Goal: Task Accomplishment & Management: Complete application form

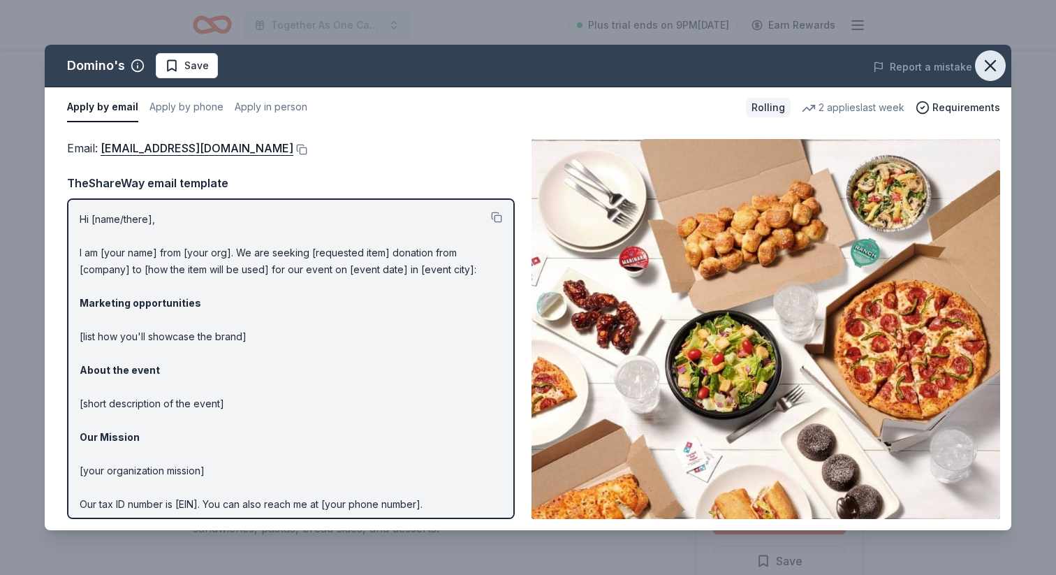
click at [993, 67] on icon "button" at bounding box center [991, 66] width 20 height 20
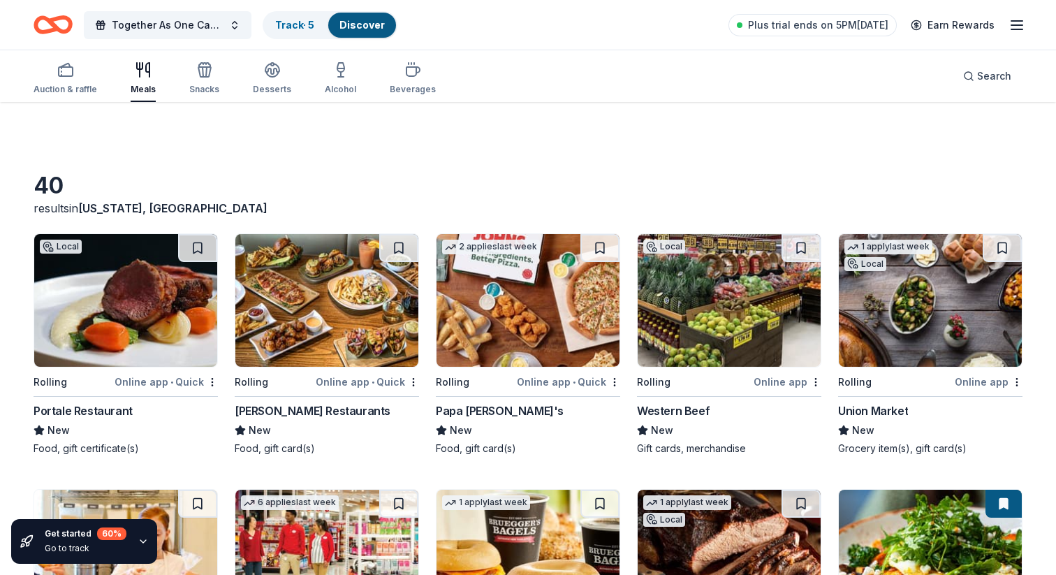
scroll to position [1740, 0]
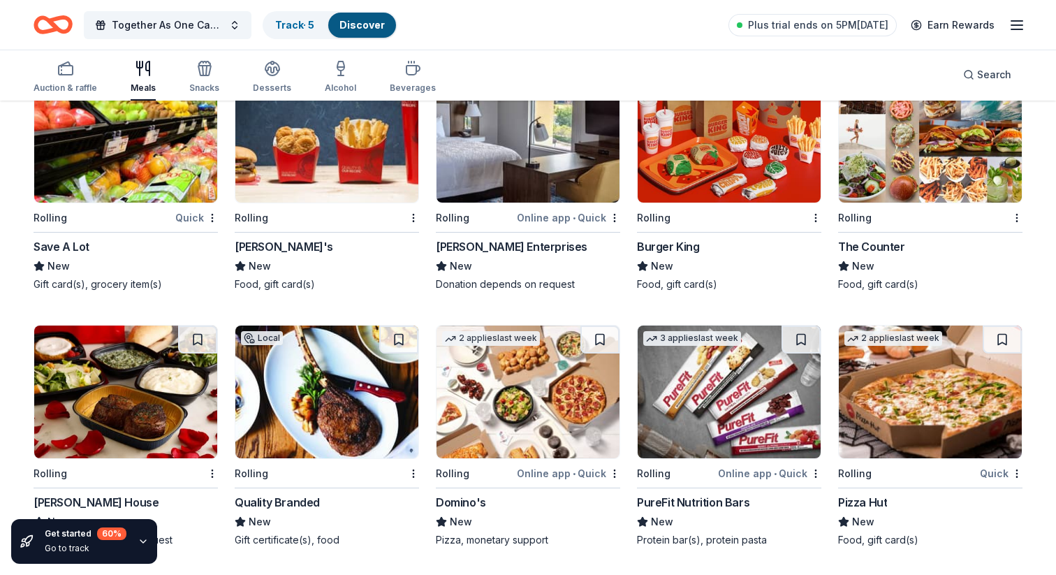
click at [349, 150] on img at bounding box center [326, 136] width 183 height 133
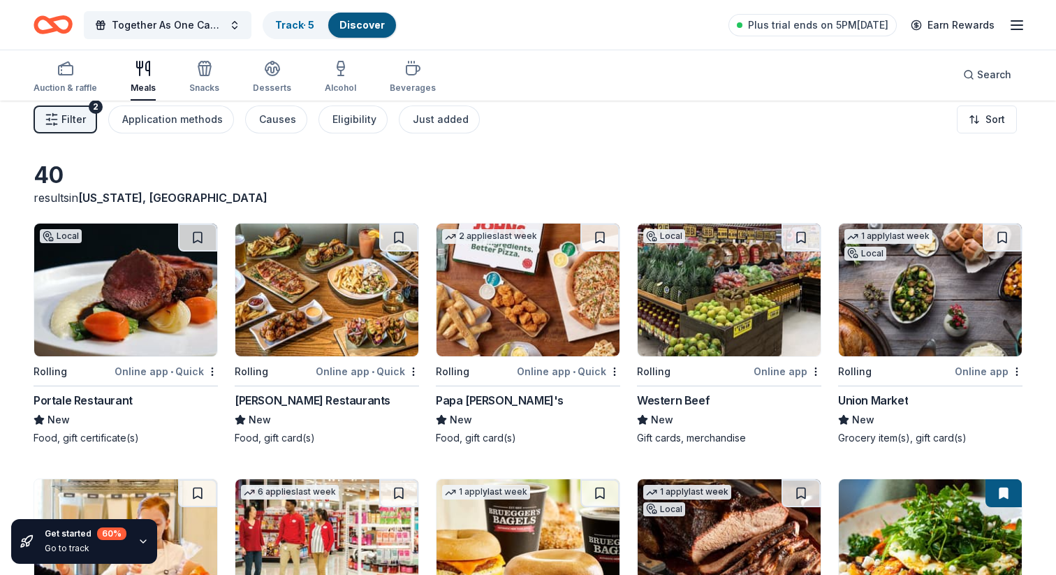
scroll to position [0, 0]
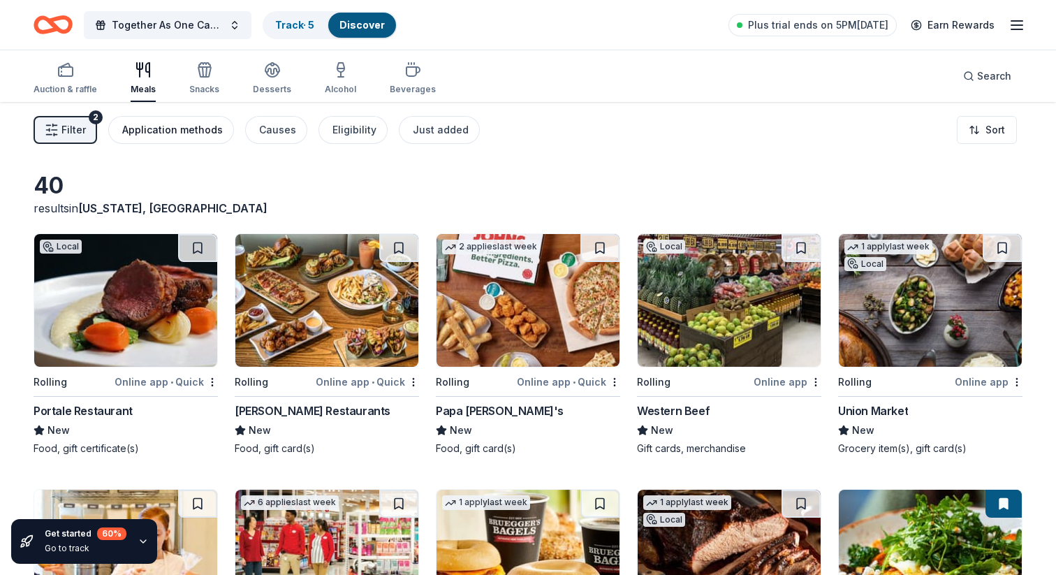
click at [182, 130] on div "Application methods" at bounding box center [172, 130] width 101 height 17
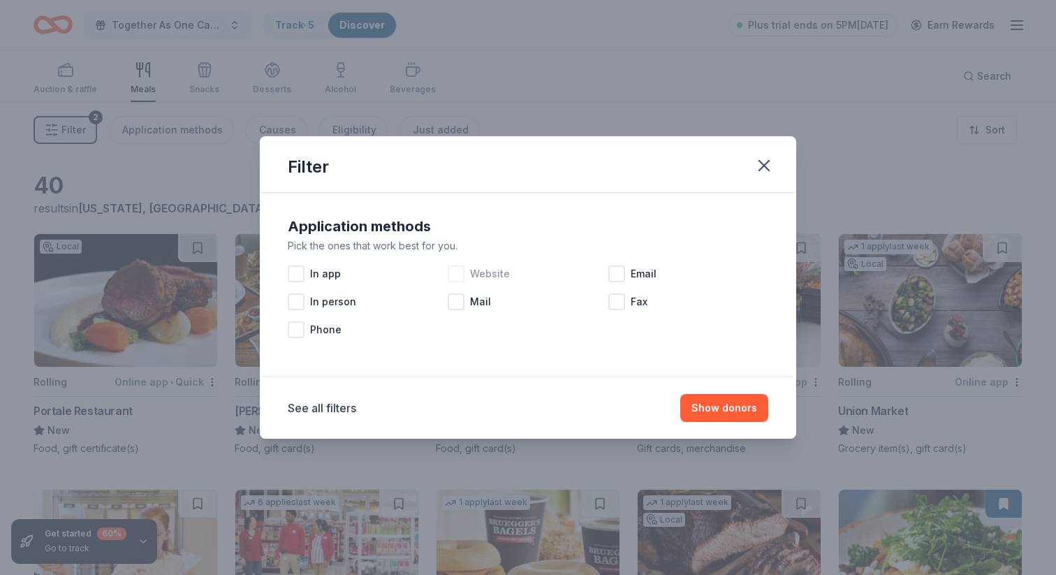
click at [476, 271] on span "Website" at bounding box center [490, 273] width 40 height 17
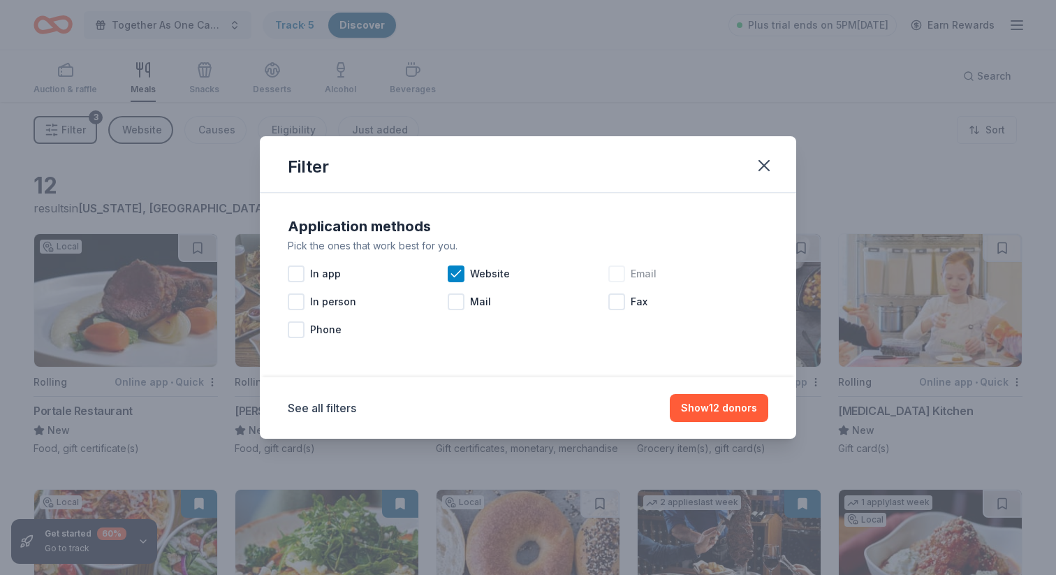
click at [631, 280] on span "Email" at bounding box center [644, 273] width 26 height 17
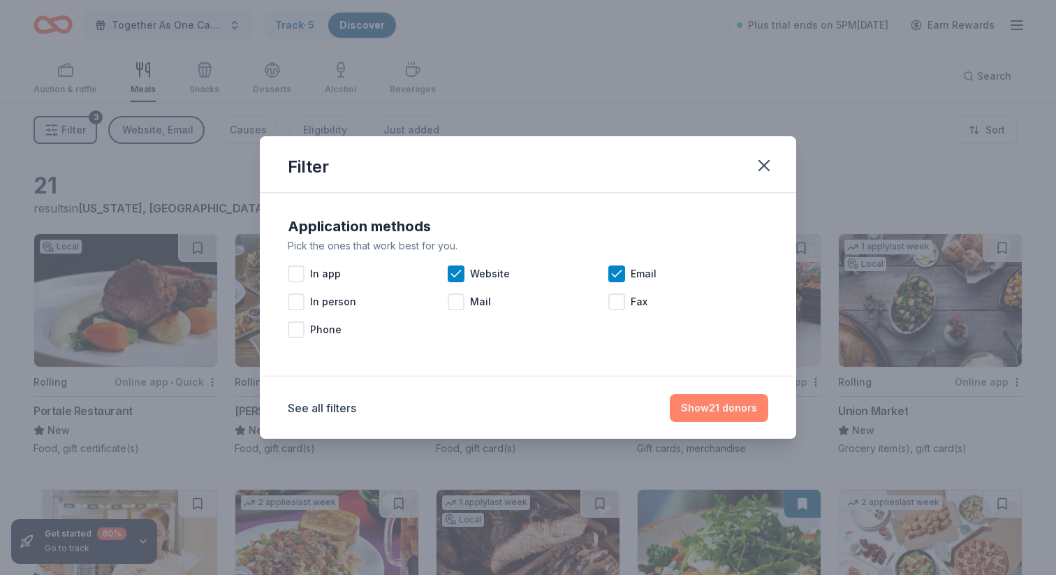
click at [734, 413] on button "Show 21 donors" at bounding box center [719, 408] width 98 height 28
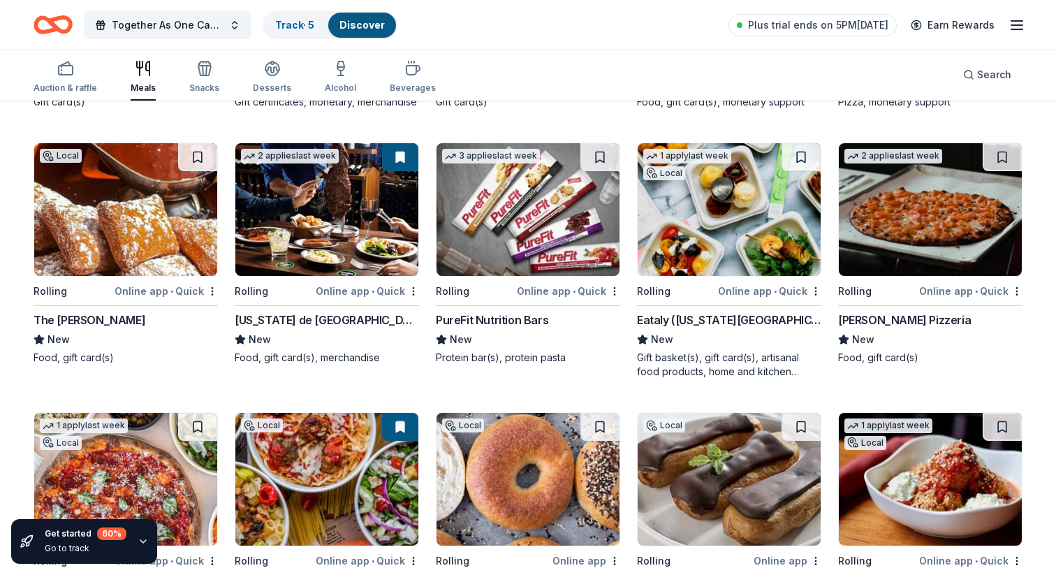
scroll to position [603, 0]
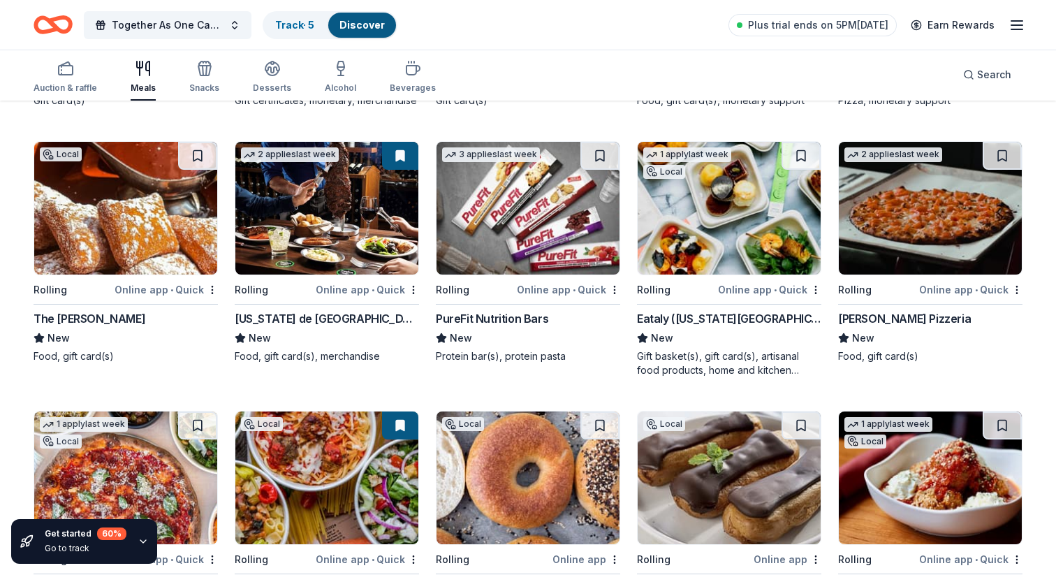
click at [141, 235] on img at bounding box center [125, 208] width 183 height 133
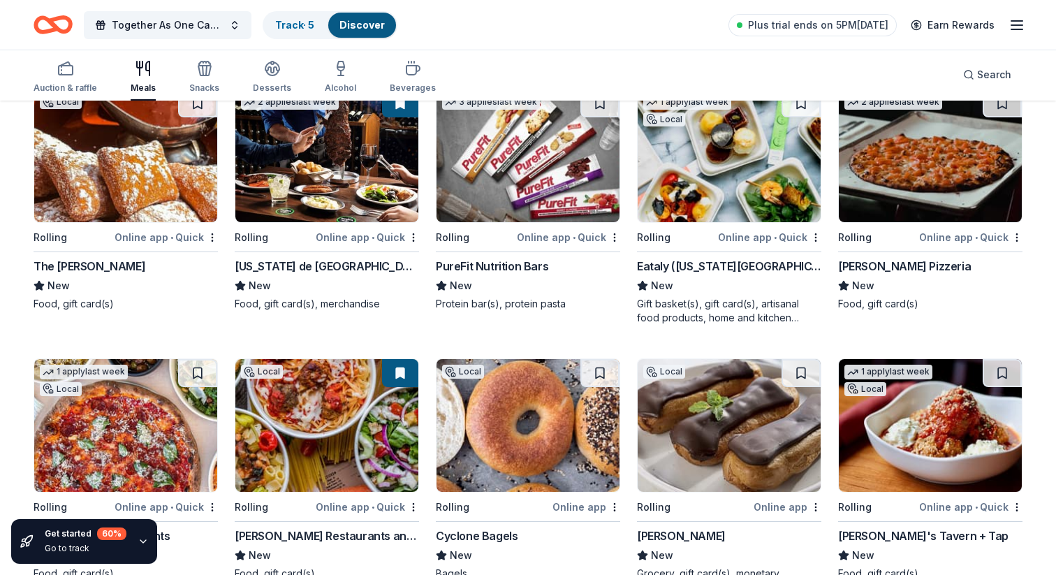
scroll to position [644, 0]
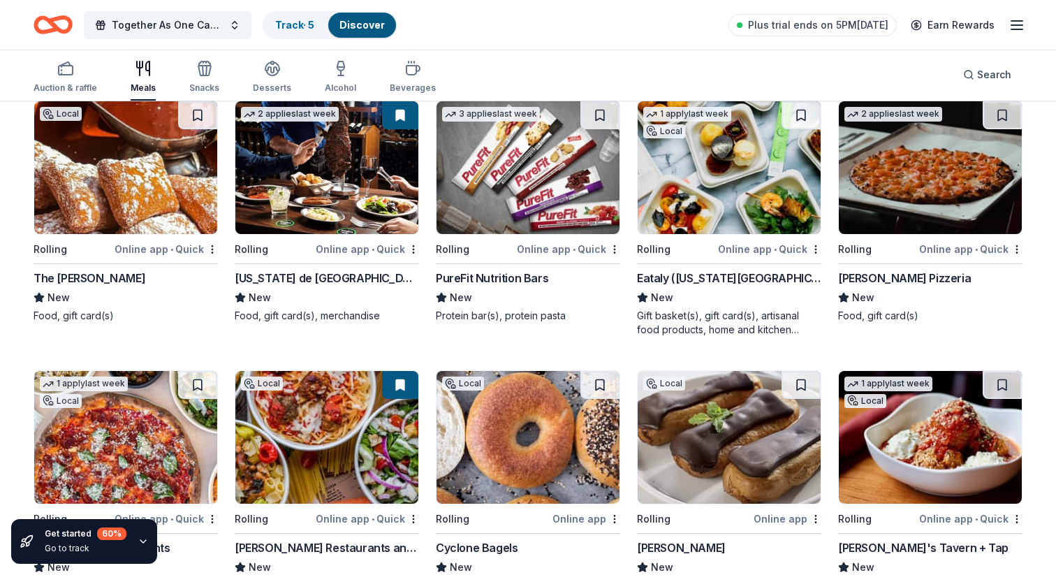
click at [336, 202] on img at bounding box center [326, 167] width 183 height 133
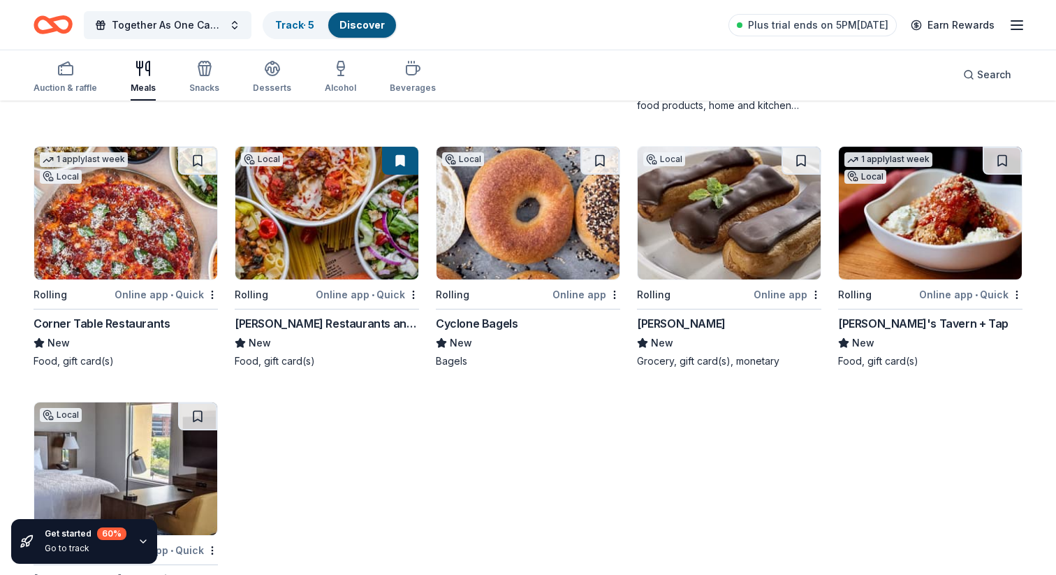
scroll to position [875, 0]
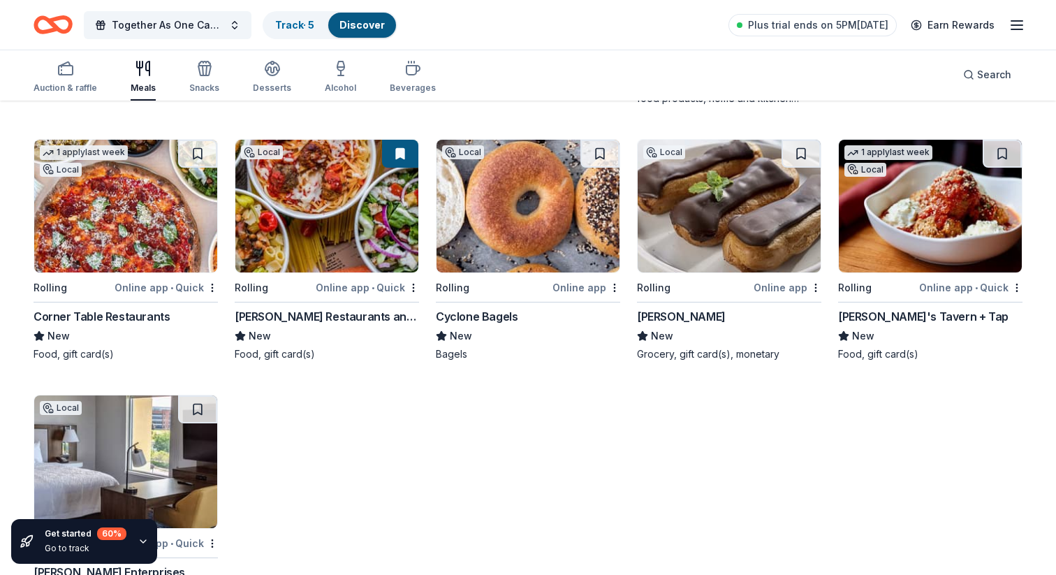
click at [872, 238] on img at bounding box center [930, 206] width 183 height 133
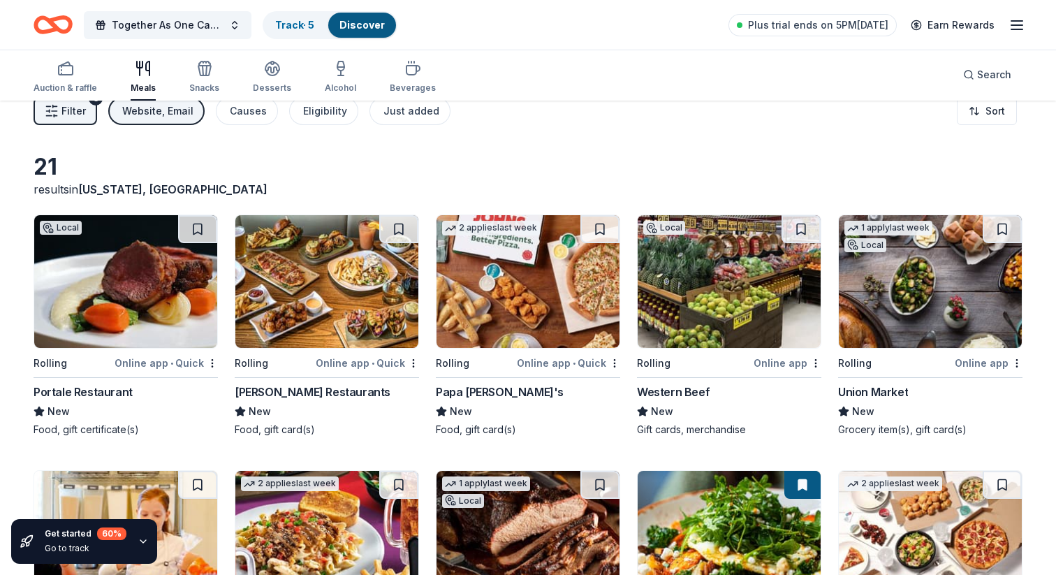
scroll to position [0, 0]
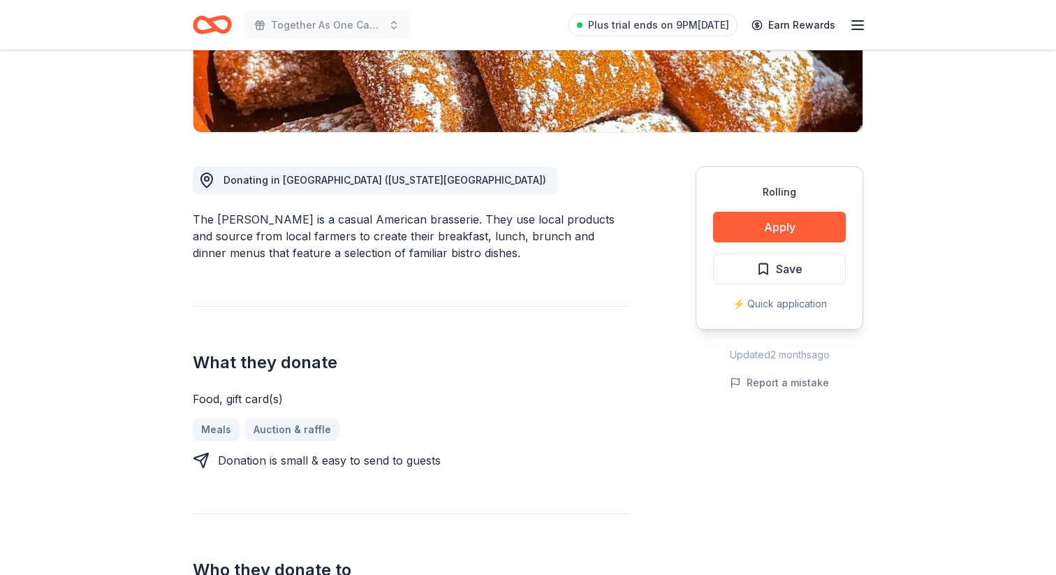
scroll to position [316, 0]
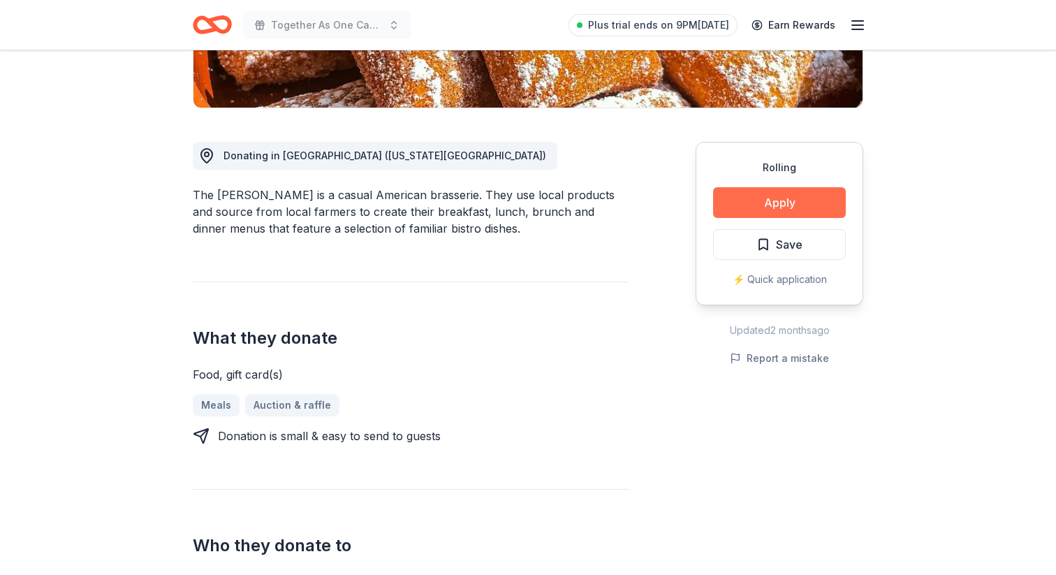
click at [756, 208] on button "Apply" at bounding box center [779, 202] width 133 height 31
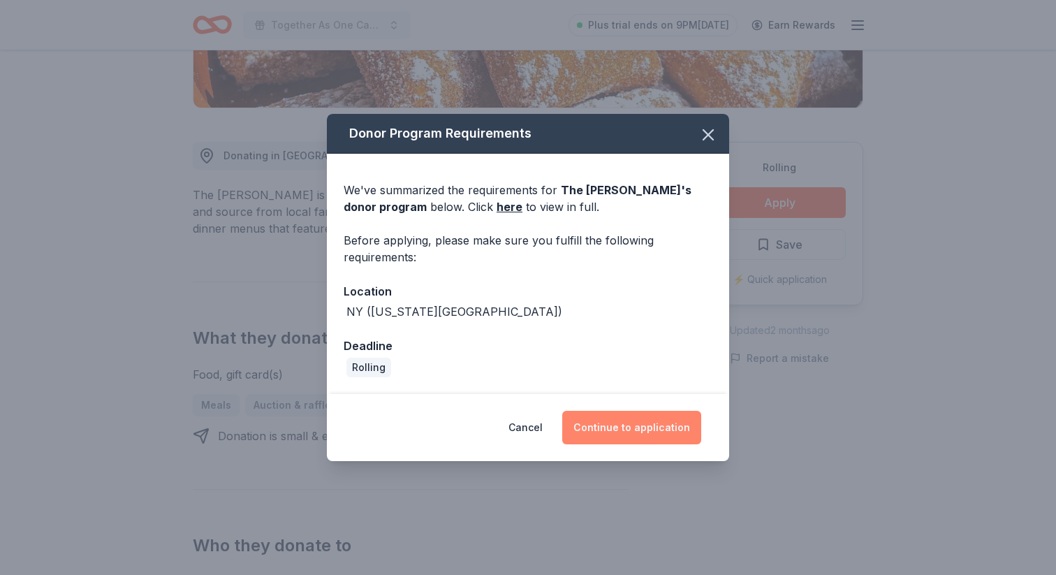
click at [654, 418] on button "Continue to application" at bounding box center [631, 428] width 139 height 34
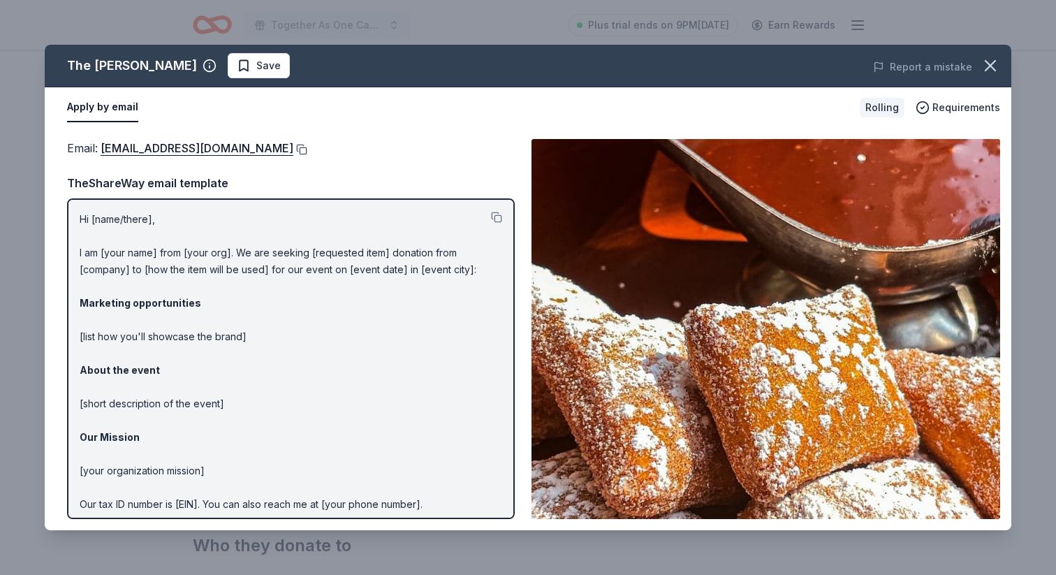
click at [293, 149] on button at bounding box center [300, 149] width 14 height 11
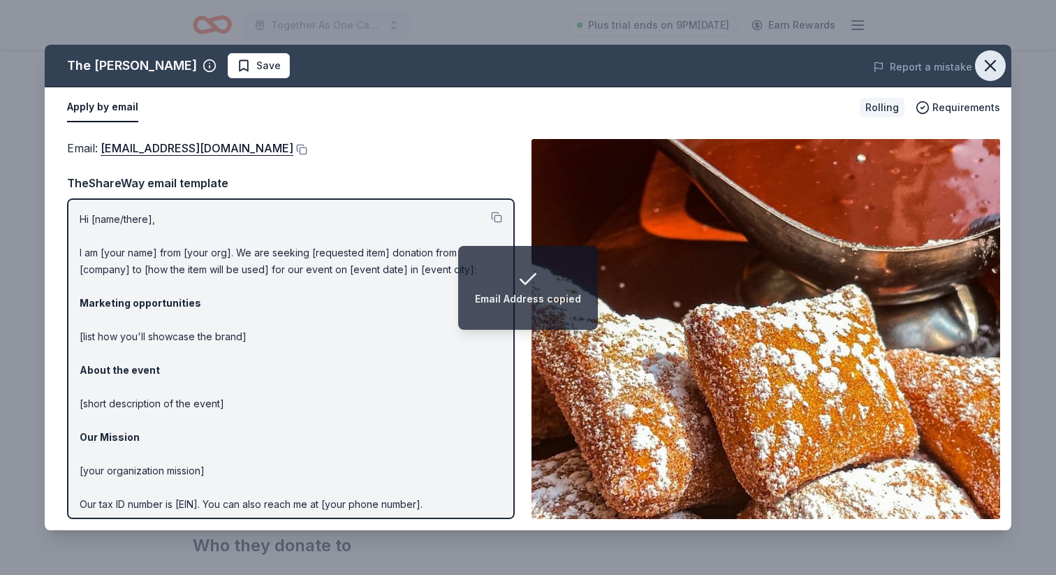
click at [995, 61] on icon "button" at bounding box center [991, 66] width 10 height 10
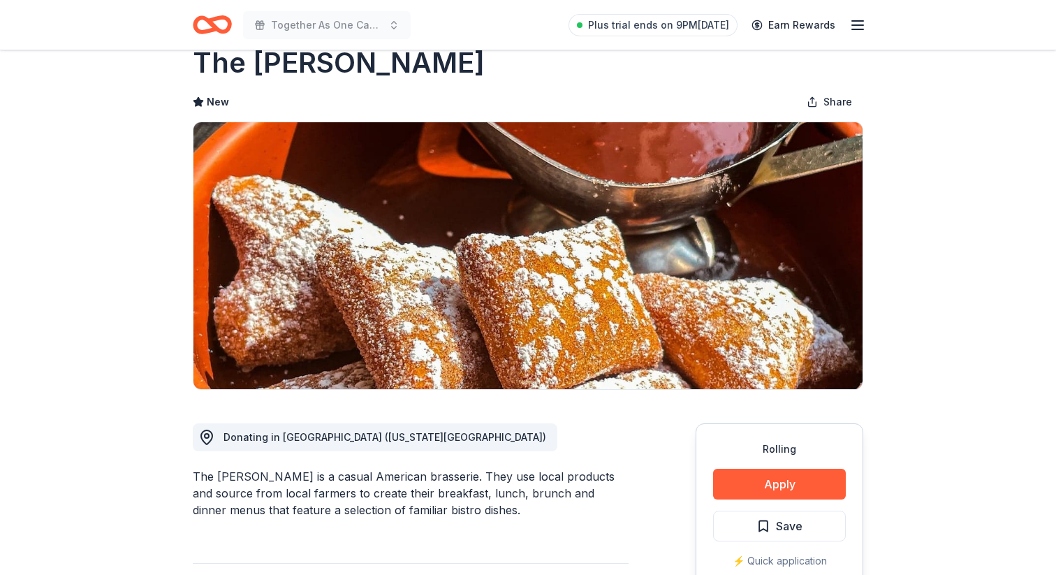
scroll to position [47, 0]
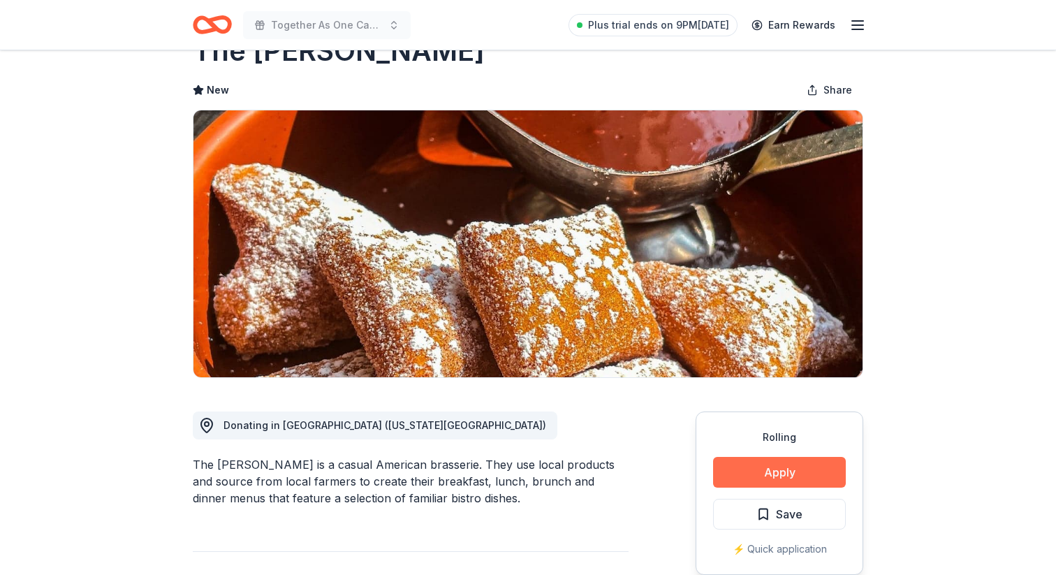
click at [755, 476] on button "Apply" at bounding box center [779, 472] width 133 height 31
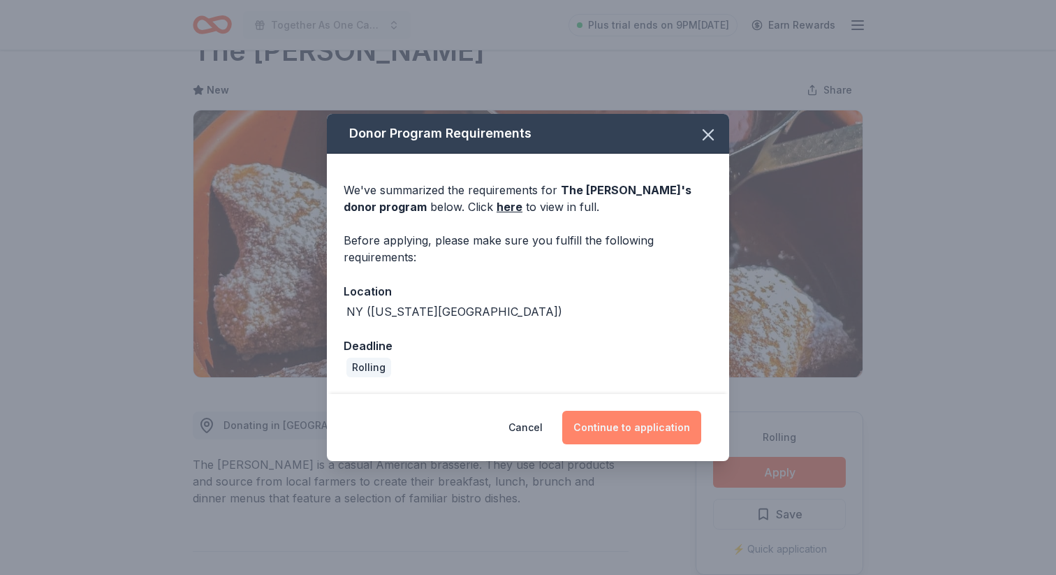
click at [612, 432] on button "Continue to application" at bounding box center [631, 428] width 139 height 34
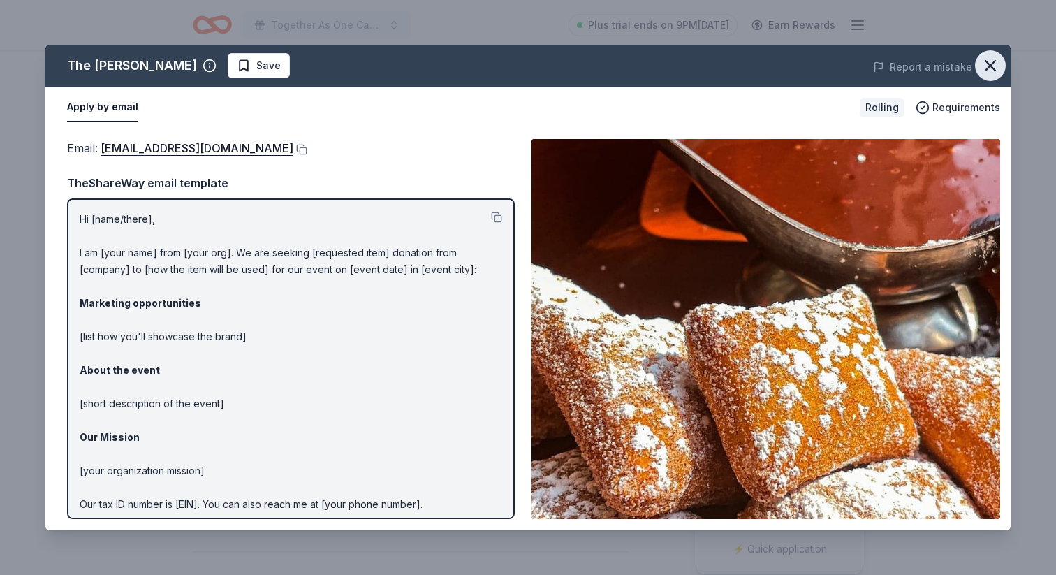
click at [993, 69] on icon "button" at bounding box center [991, 66] width 10 height 10
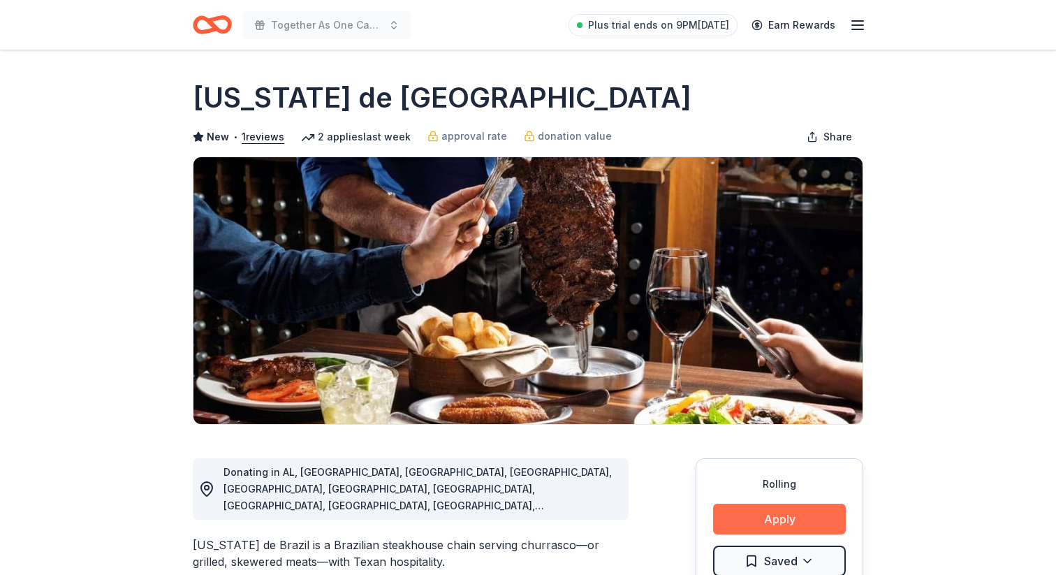
click at [763, 522] on button "Apply" at bounding box center [779, 519] width 133 height 31
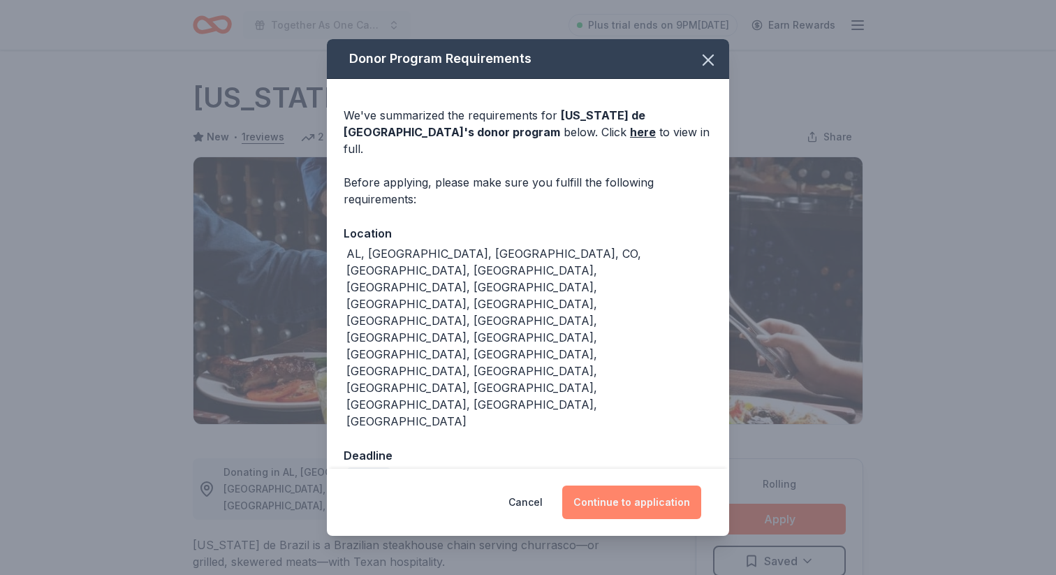
click at [625, 485] on button "Continue to application" at bounding box center [631, 502] width 139 height 34
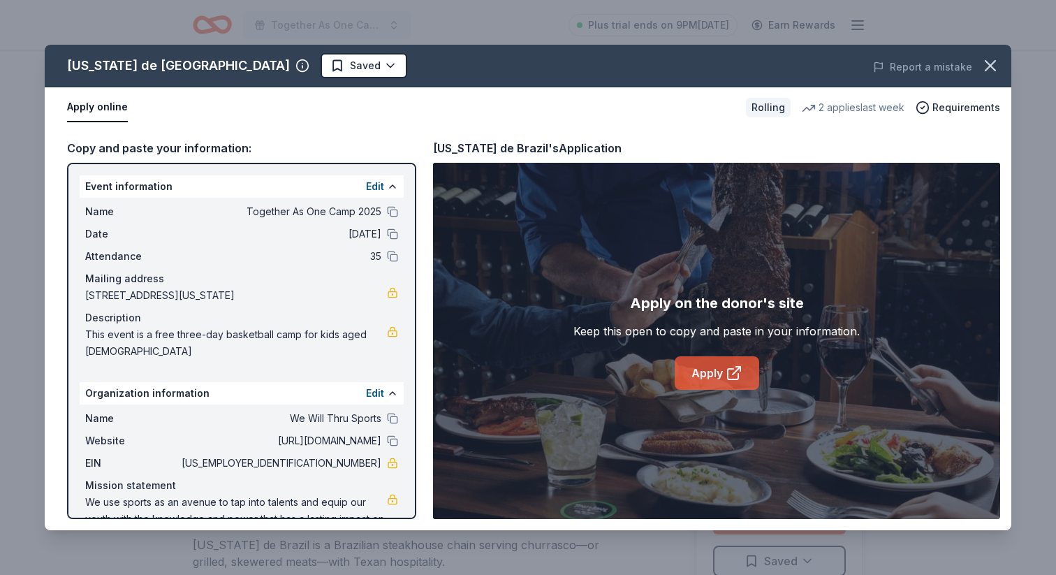
click at [705, 377] on link "Apply" at bounding box center [717, 373] width 85 height 34
drag, startPoint x: 63, startPoint y: 59, endPoint x: 163, endPoint y: 70, distance: 100.5
click at [163, 70] on div "Texas de Brazil Saved" at bounding box center [335, 65] width 580 height 25
click at [990, 63] on icon "button" at bounding box center [991, 66] width 20 height 20
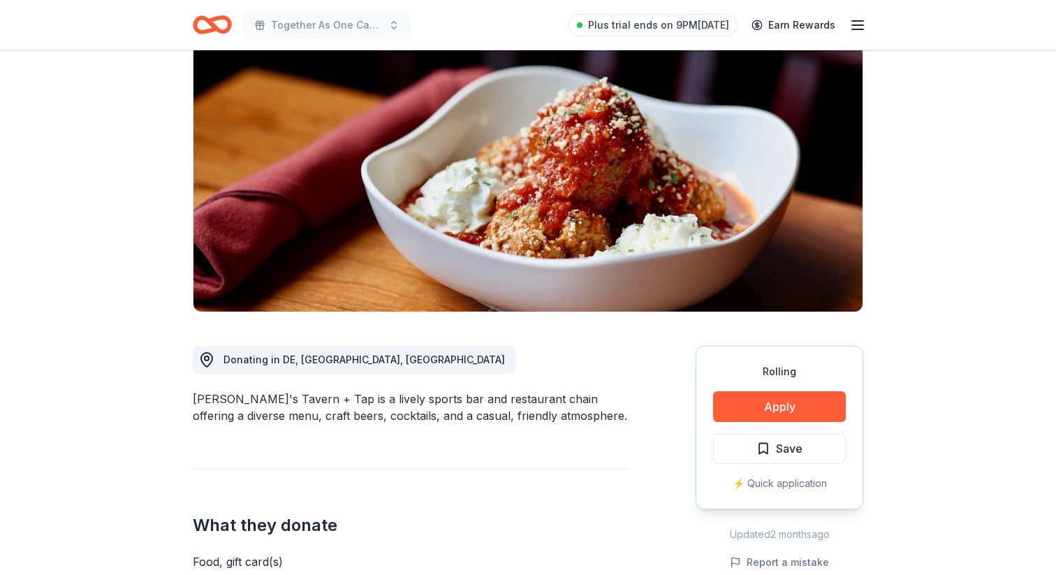
scroll to position [143, 0]
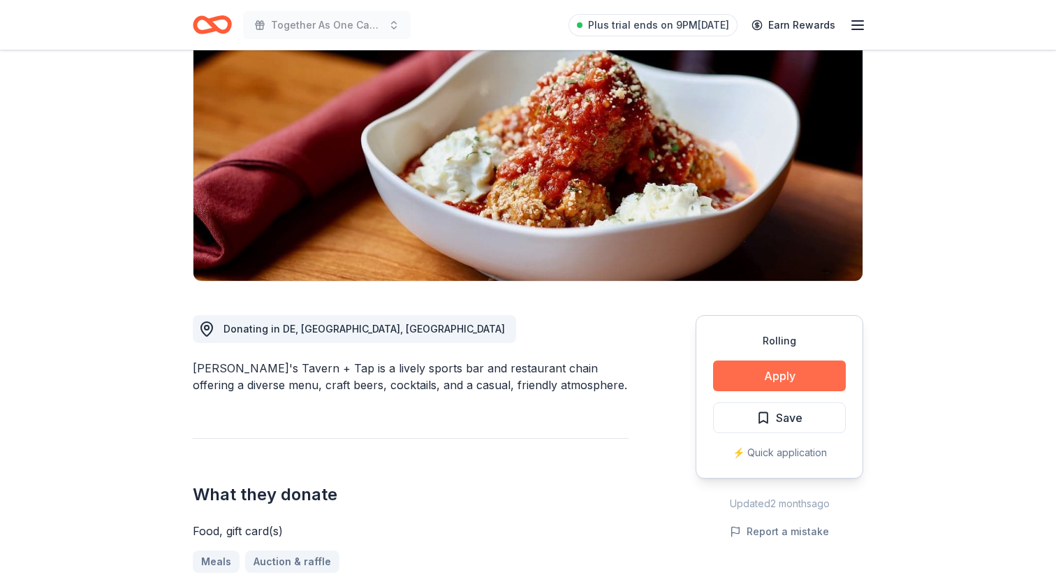
click at [752, 381] on button "Apply" at bounding box center [779, 375] width 133 height 31
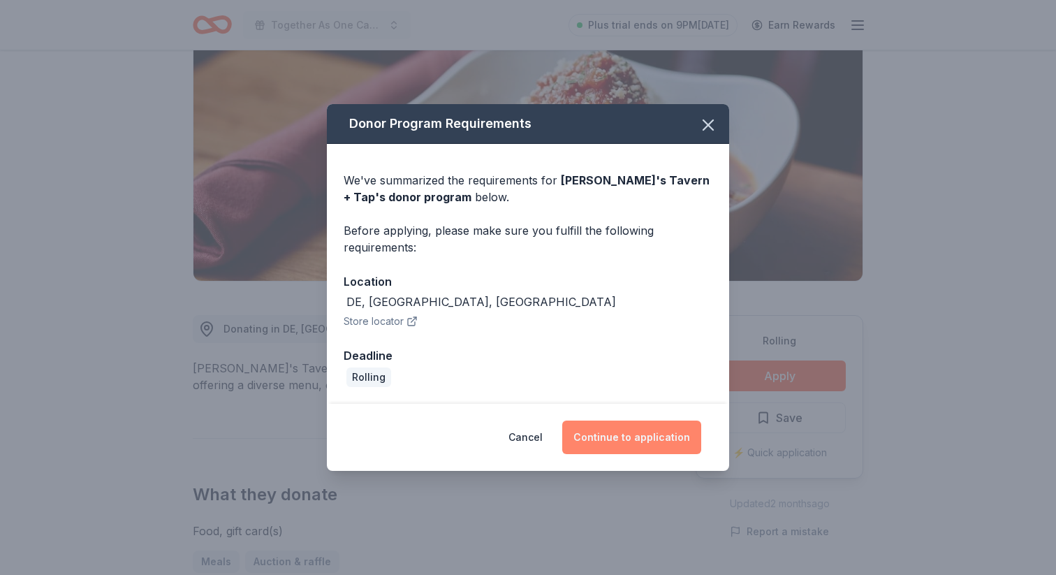
click at [617, 433] on button "Continue to application" at bounding box center [631, 437] width 139 height 34
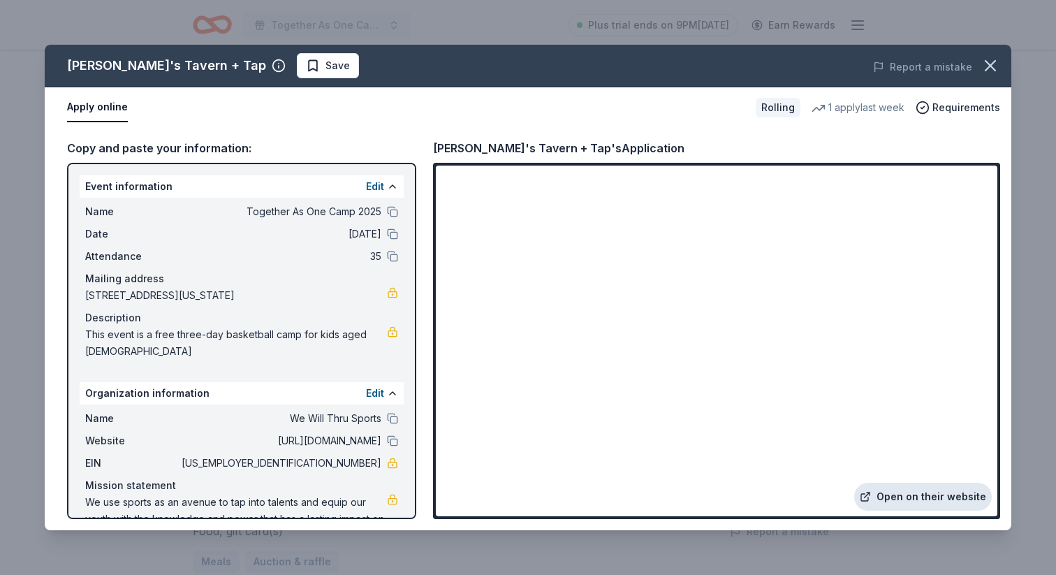
click at [886, 497] on link "Open on their website" at bounding box center [923, 497] width 138 height 28
drag, startPoint x: 68, startPoint y: 63, endPoint x: 198, endPoint y: 71, distance: 130.1
click at [198, 71] on div "Tommy's Tavern + Tap" at bounding box center [166, 65] width 199 height 22
drag, startPoint x: 432, startPoint y: 145, endPoint x: 513, endPoint y: 147, distance: 81.1
click at [513, 147] on div "Copy and paste your information: Event information Edit Name Together As One Ca…" at bounding box center [528, 329] width 967 height 402
